Goal: Transaction & Acquisition: Subscribe to service/newsletter

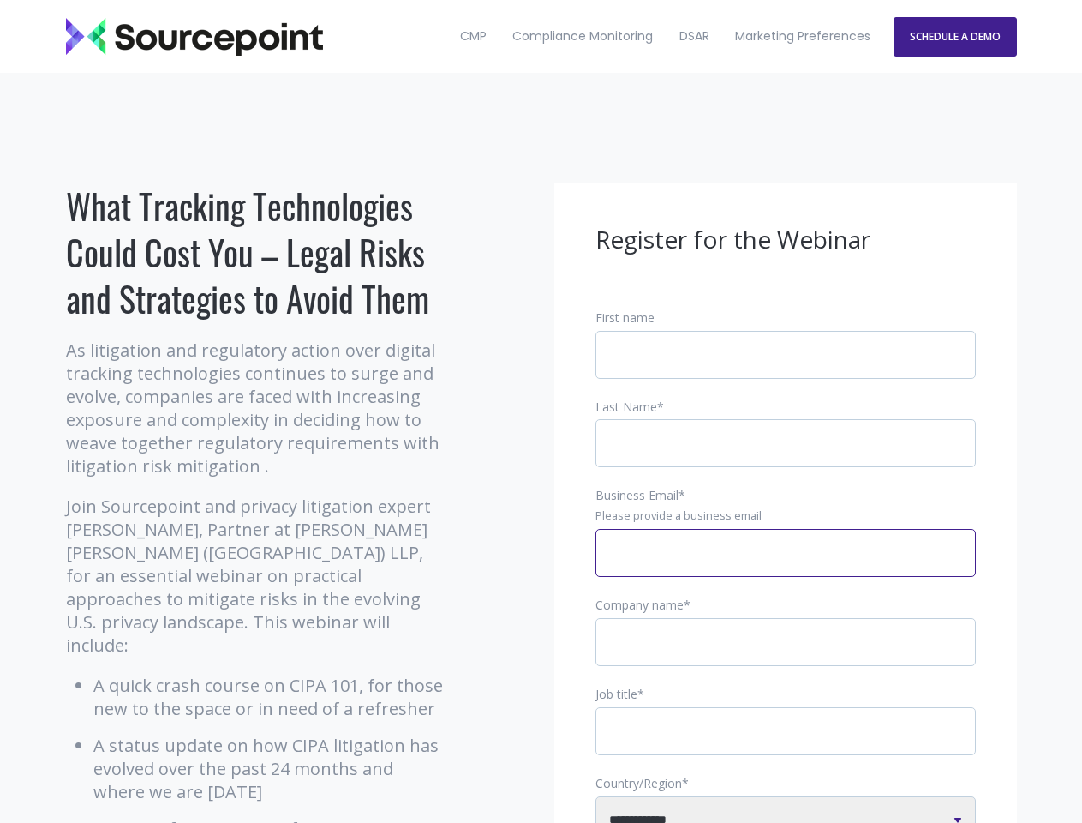
click at [786, 567] on input "Business Email *" at bounding box center [786, 553] width 381 height 48
